Goal: Task Accomplishment & Management: Manage account settings

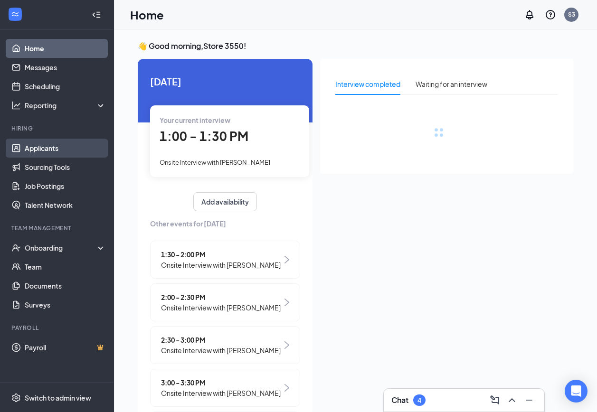
click at [40, 150] on link "Applicants" at bounding box center [65, 148] width 81 height 19
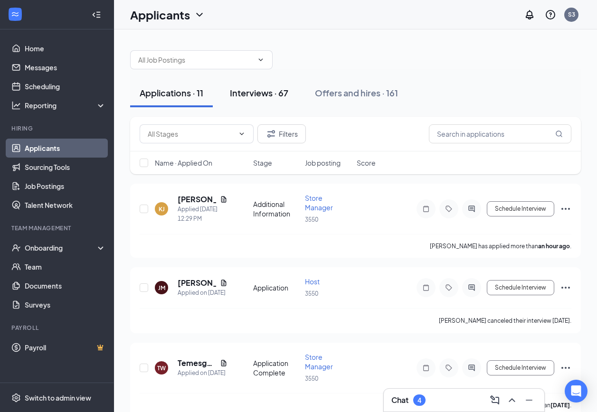
click at [259, 95] on div "Interviews · 67" at bounding box center [259, 93] width 58 height 12
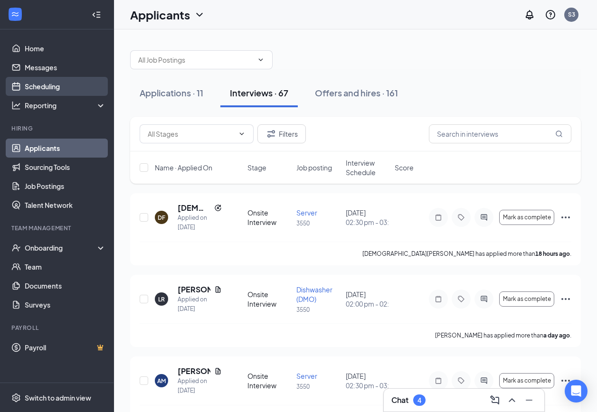
click at [29, 87] on link "Scheduling" at bounding box center [65, 86] width 81 height 19
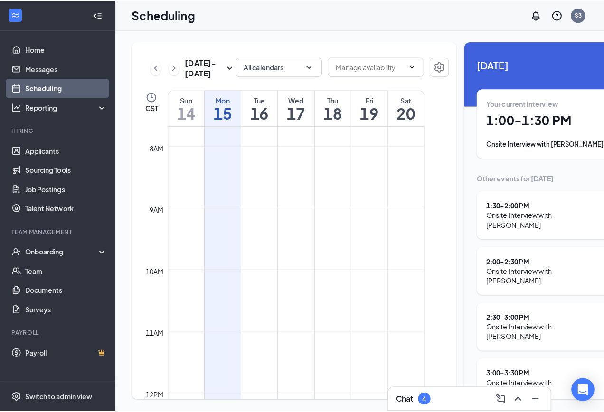
scroll to position [656, 0]
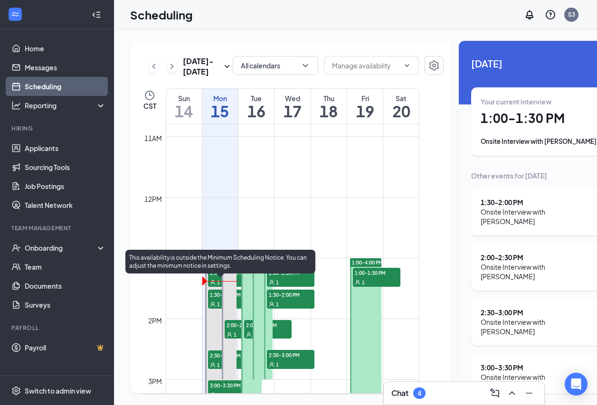
click at [210, 277] on span "1:00-1:30 PM" at bounding box center [231, 272] width 47 height 9
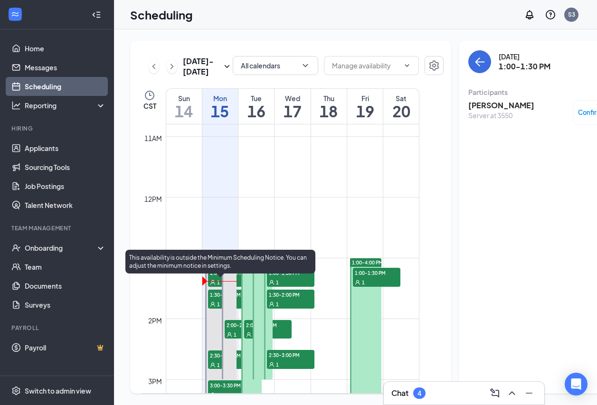
click at [214, 299] on span "1:30-2:00 PM" at bounding box center [231, 294] width 47 height 9
click at [217, 368] on span "1" at bounding box center [218, 365] width 3 height 7
click at [232, 339] on div "1" at bounding box center [248, 333] width 47 height 9
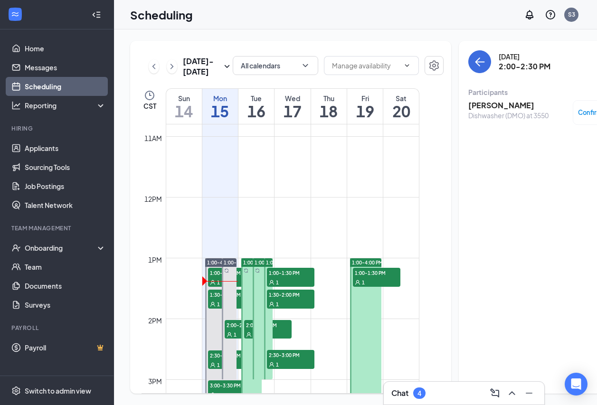
click at [237, 301] on div "1:00-3:00 PM 2:00-2:30 PM 1" at bounding box center [228, 319] width 17 height 122
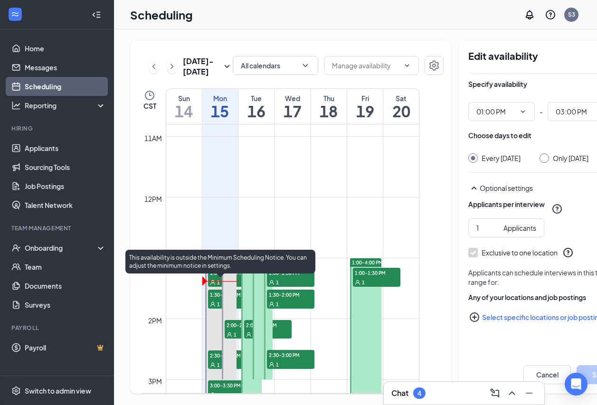
click at [239, 287] on div "1" at bounding box center [231, 281] width 47 height 9
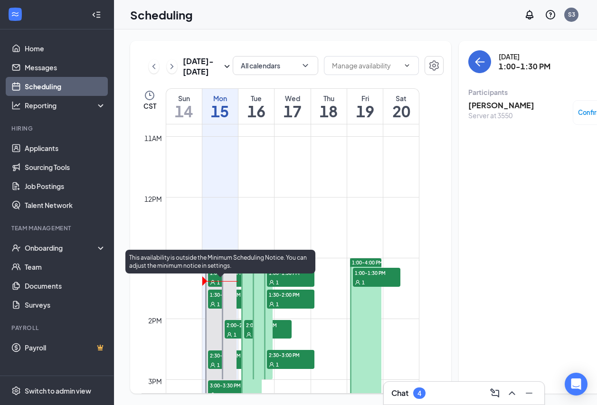
click at [239, 309] on div "1" at bounding box center [231, 303] width 47 height 9
click at [216, 309] on div "1" at bounding box center [231, 303] width 47 height 9
click at [239, 299] on span "1:30-2:00 PM" at bounding box center [231, 294] width 47 height 9
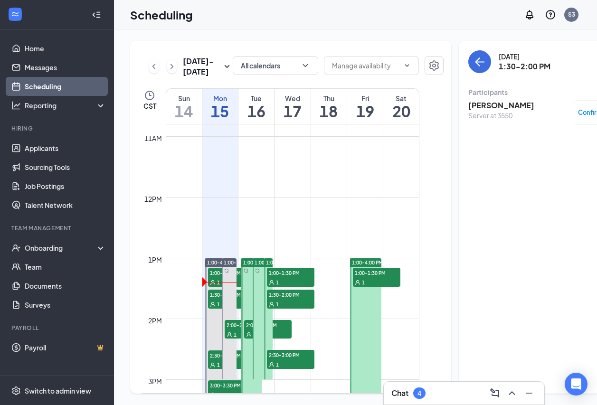
click at [478, 105] on h3 "[PERSON_NAME]" at bounding box center [501, 105] width 66 height 10
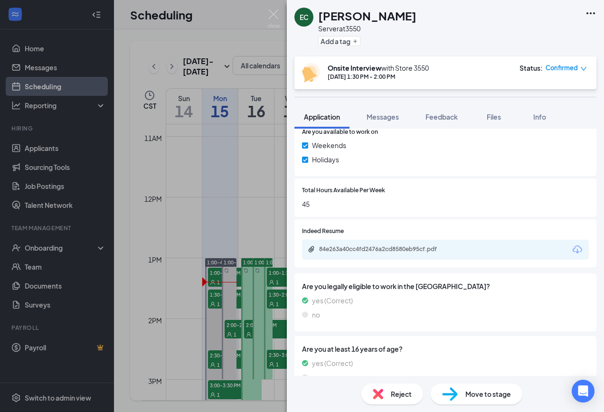
scroll to position [427, 0]
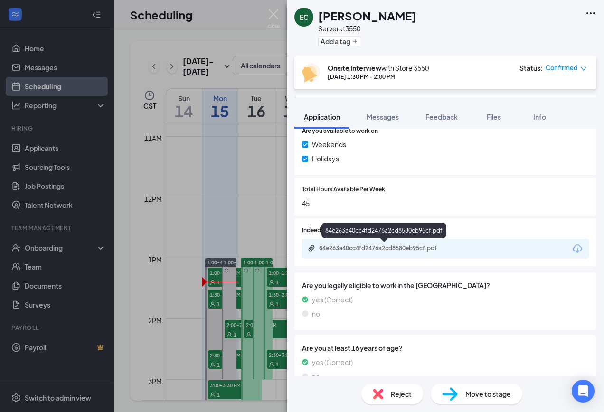
click at [427, 252] on div "84e263a40cc4fd2476a2cd8580eb95cf.pdf" at bounding box center [385, 248] width 133 height 8
